Goal: Leave review/rating: Leave review/rating

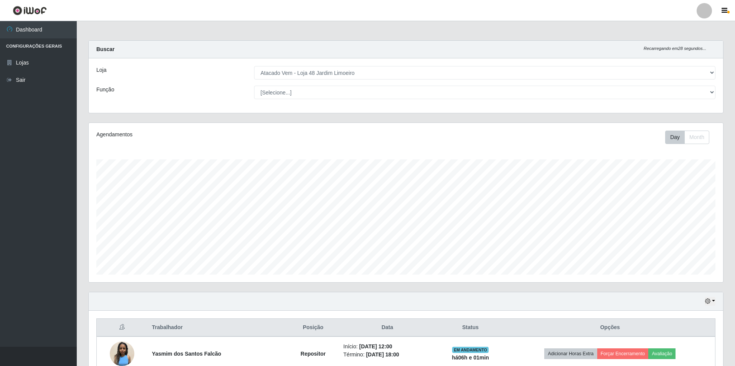
select select "449"
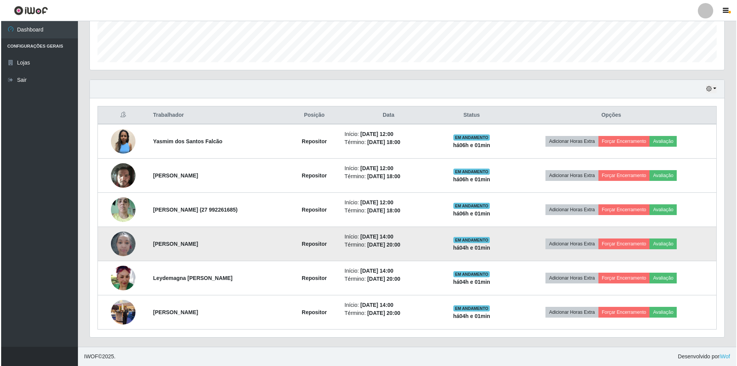
scroll to position [159, 634]
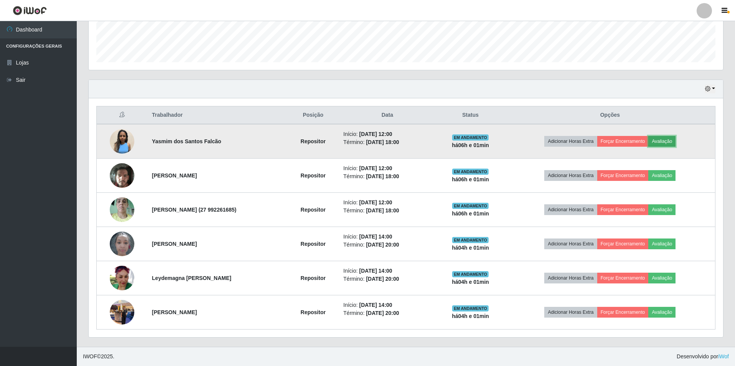
click at [670, 138] on button "Avaliação" at bounding box center [661, 141] width 27 height 11
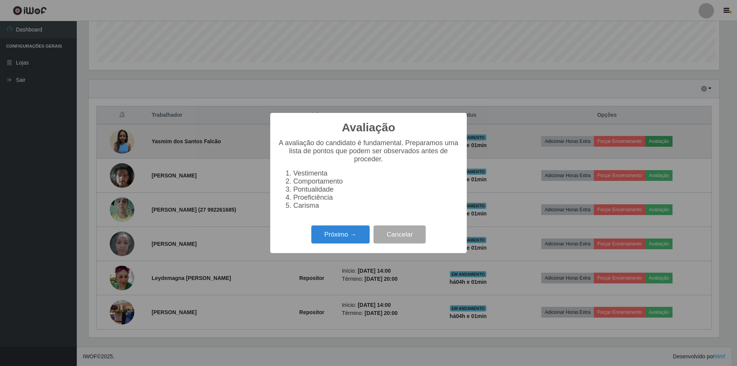
scroll to position [159, 630]
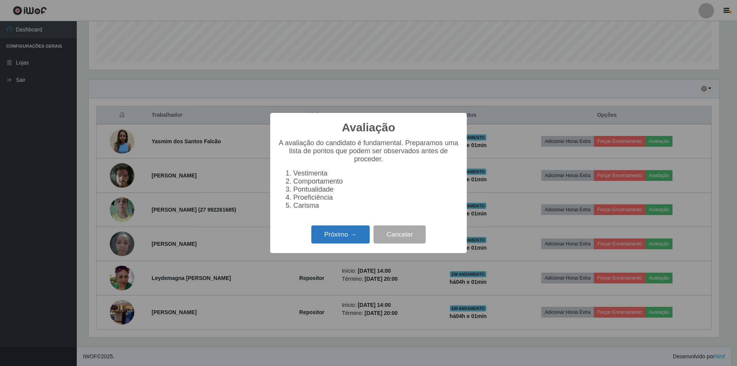
click at [332, 237] on button "Próximo →" at bounding box center [340, 234] width 58 height 18
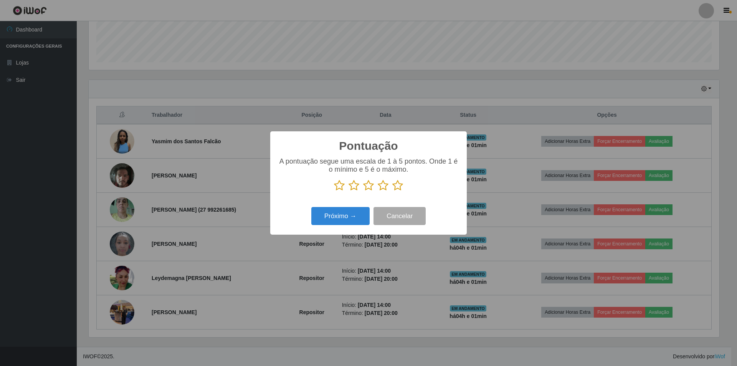
scroll to position [383487, 383016]
click at [381, 186] on icon at bounding box center [383, 186] width 11 height 12
click at [378, 191] on input "radio" at bounding box center [378, 191] width 0 height 0
click at [371, 190] on icon at bounding box center [368, 186] width 11 height 12
click at [363, 191] on input "radio" at bounding box center [363, 191] width 0 height 0
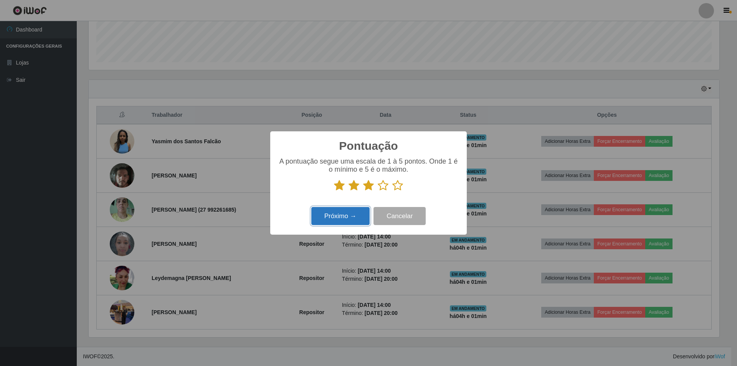
click at [359, 214] on button "Próximo →" at bounding box center [340, 216] width 58 height 18
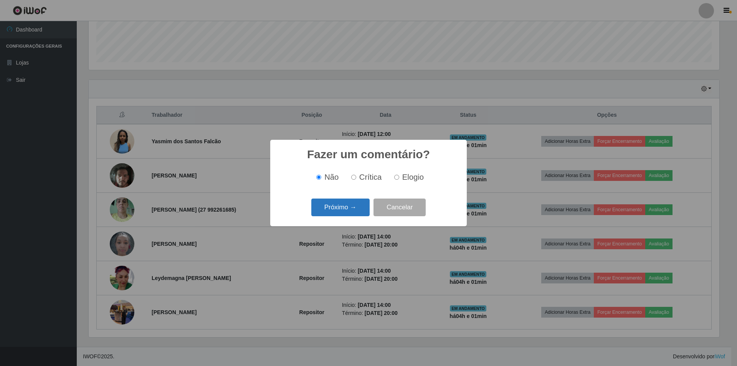
click at [358, 209] on button "Próximo →" at bounding box center [340, 207] width 58 height 18
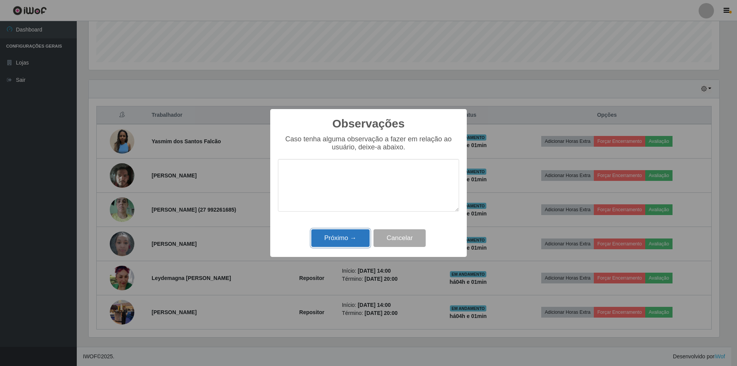
click at [347, 241] on button "Próximo →" at bounding box center [340, 238] width 58 height 18
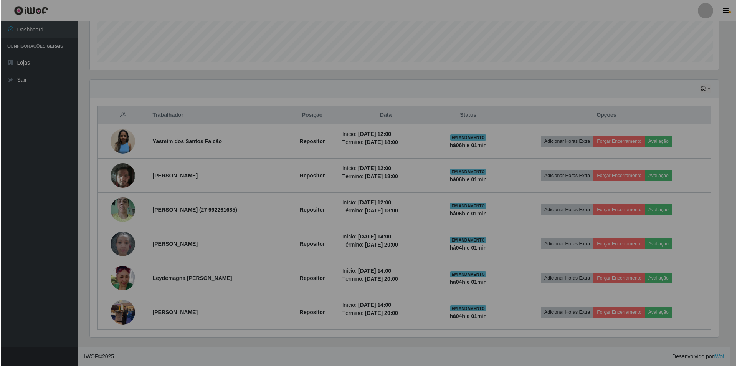
scroll to position [159, 634]
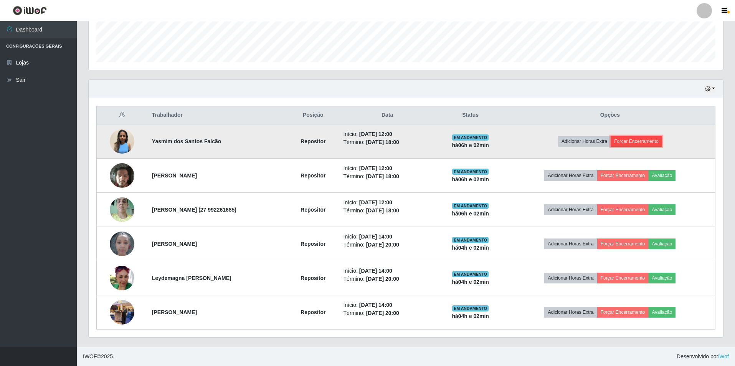
click at [647, 140] on button "Forçar Encerramento" at bounding box center [635, 141] width 51 height 11
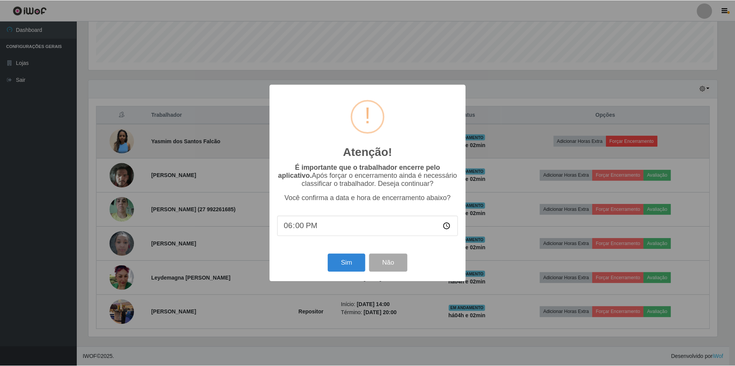
scroll to position [159, 630]
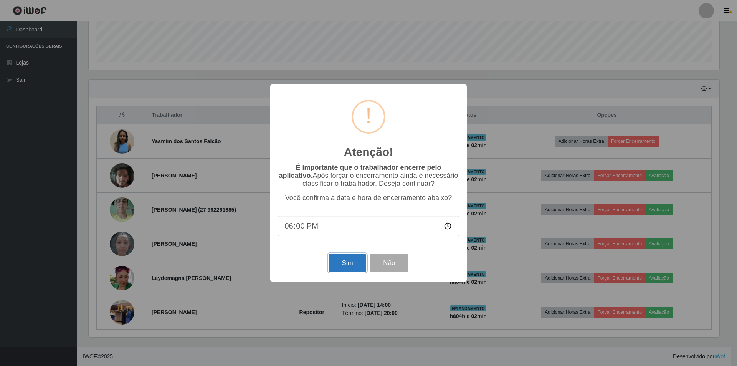
click at [346, 262] on button "Sim" at bounding box center [346, 263] width 37 height 18
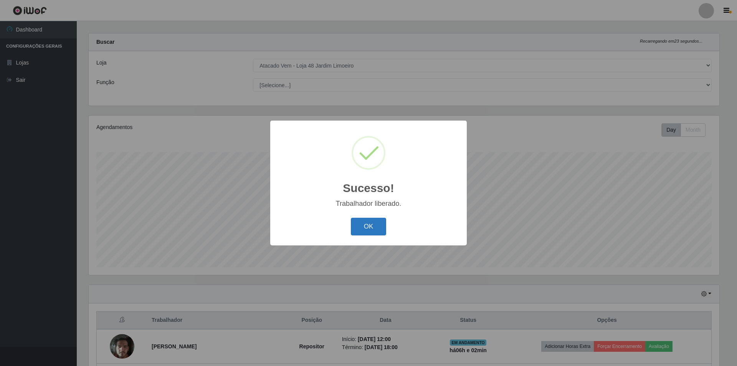
click at [368, 228] on button "OK" at bounding box center [369, 227] width 36 height 18
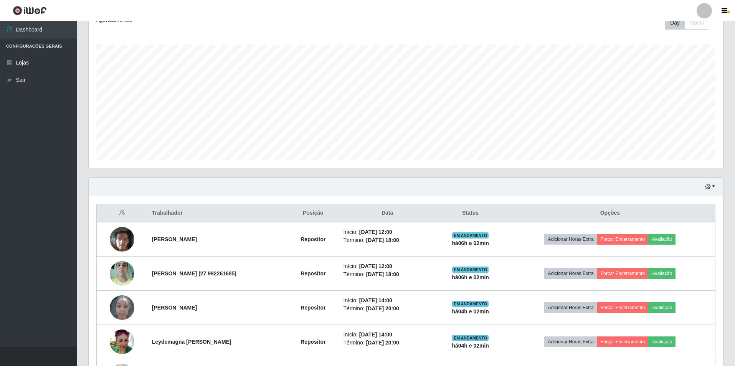
scroll to position [161, 0]
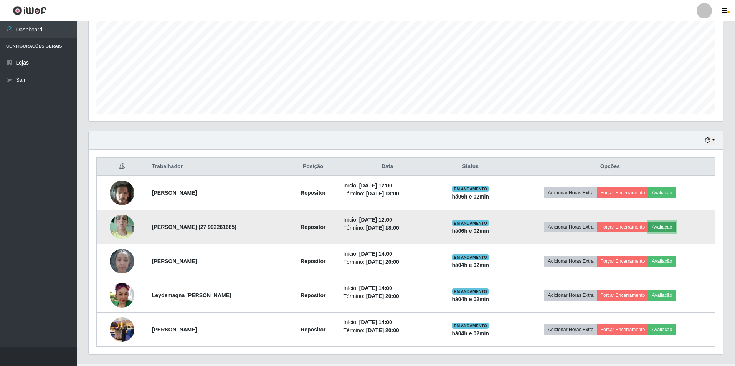
click at [670, 227] on button "Avaliação" at bounding box center [661, 226] width 27 height 11
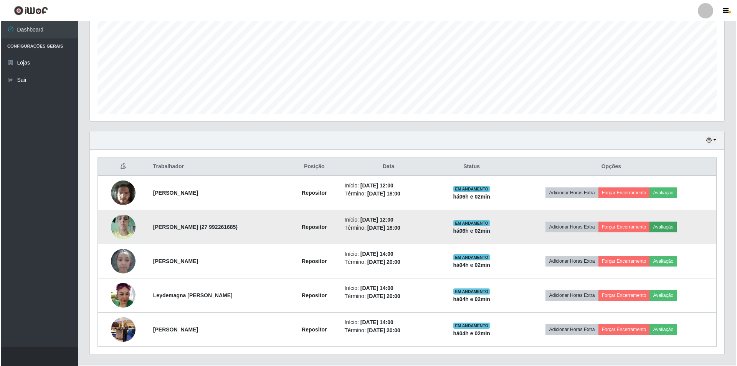
scroll to position [159, 630]
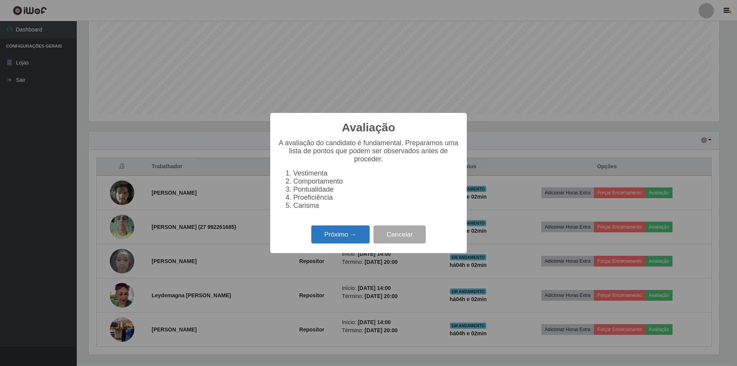
click at [336, 239] on button "Próximo →" at bounding box center [340, 234] width 58 height 18
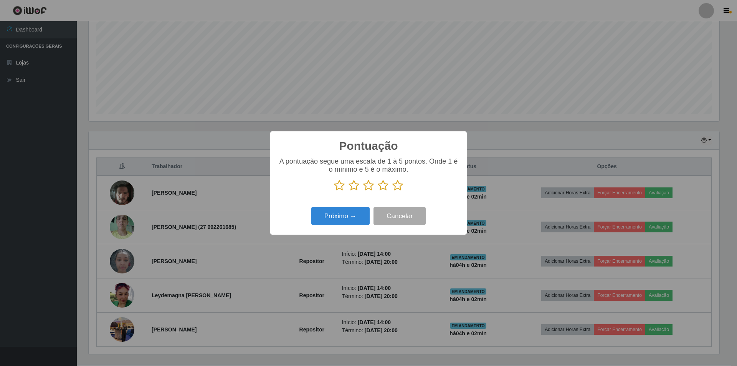
click at [371, 188] on icon at bounding box center [368, 186] width 11 height 12
click at [363, 191] on input "radio" at bounding box center [363, 191] width 0 height 0
click at [344, 217] on button "Próximo →" at bounding box center [340, 216] width 58 height 18
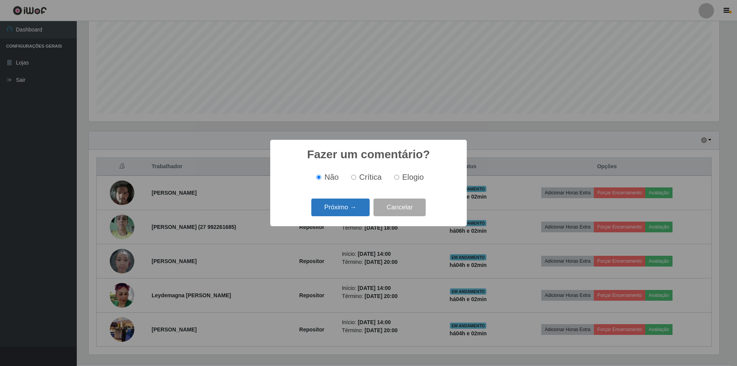
click at [349, 211] on button "Próximo →" at bounding box center [340, 207] width 58 height 18
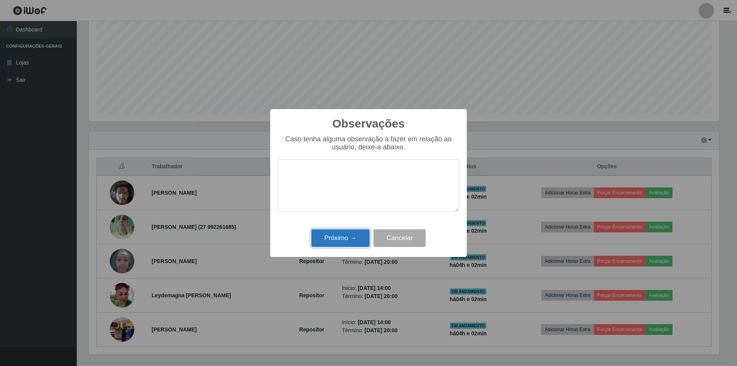
click at [347, 234] on button "Próximo →" at bounding box center [340, 238] width 58 height 18
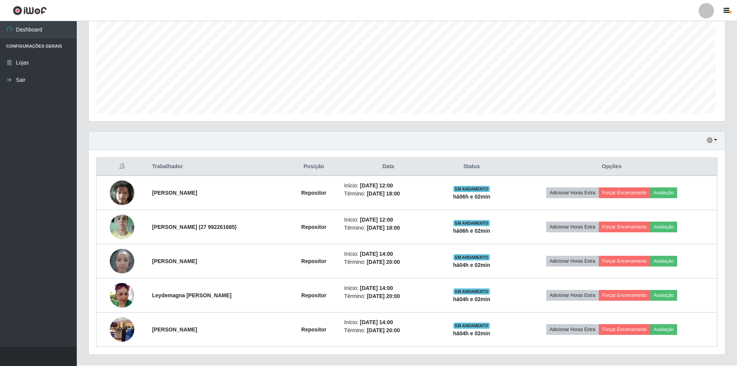
scroll to position [159, 634]
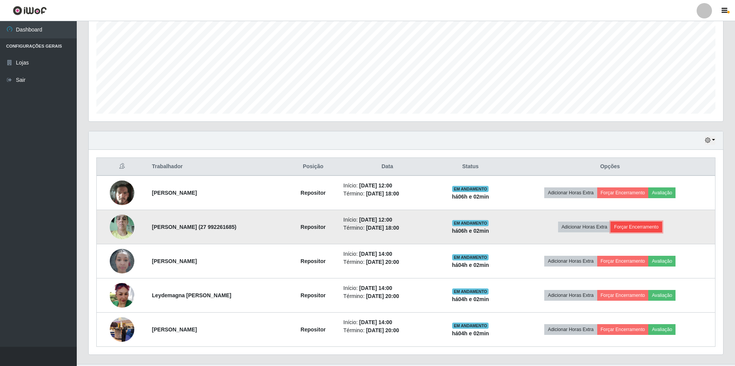
click at [648, 225] on button "Forçar Encerramento" at bounding box center [635, 226] width 51 height 11
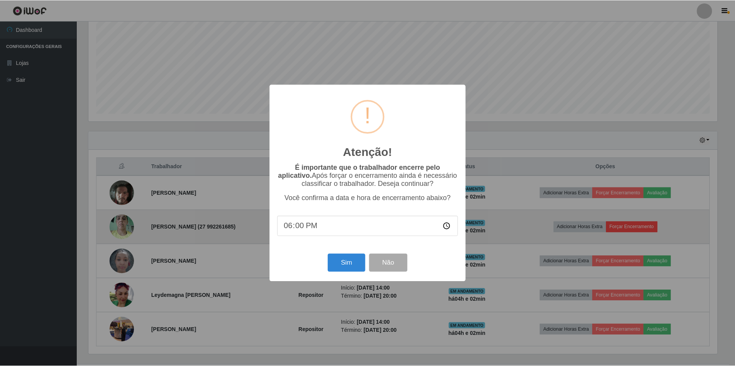
scroll to position [159, 630]
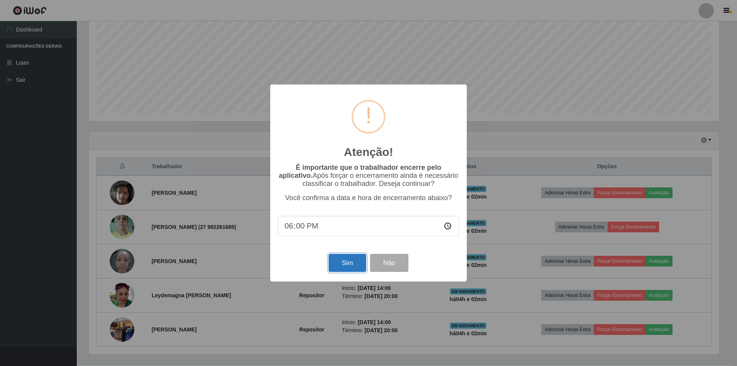
click at [347, 262] on button "Sim" at bounding box center [346, 263] width 37 height 18
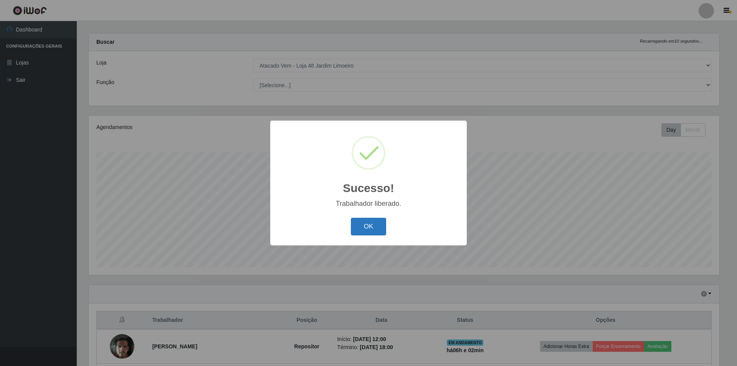
click at [366, 228] on button "OK" at bounding box center [369, 227] width 36 height 18
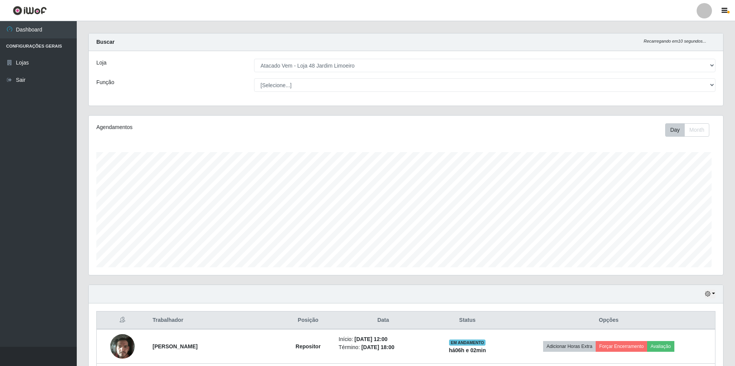
scroll to position [159, 634]
